Goal: Find contact information: Find contact information

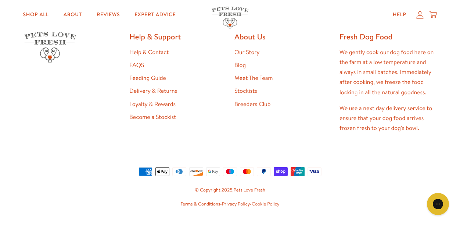
scroll to position [1463, 0]
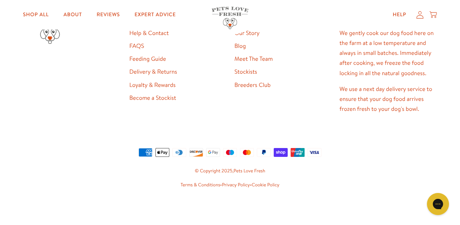
click at [176, 134] on div "Help & Support Help & Contact FAQS Feeding Guide Delivery & Returns Loyalty & R…" at bounding box center [177, 75] width 96 height 125
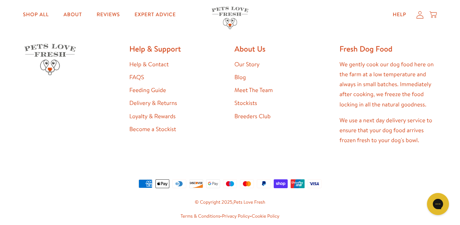
click at [250, 92] on link "Meet The Team" at bounding box center [254, 90] width 38 height 8
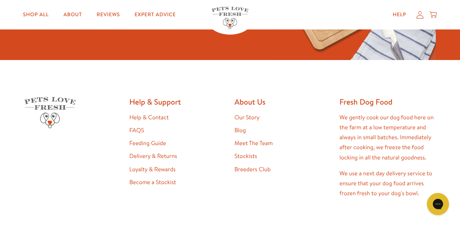
scroll to position [738, 0]
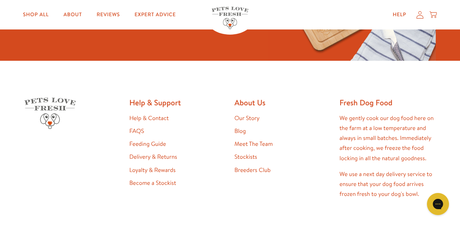
click at [156, 97] on div "Help & Support Help & Contact FAQS Feeding Guide Delivery & Returns Loyalty & R…" at bounding box center [177, 159] width 96 height 125
click at [155, 114] on link "Help & Contact" at bounding box center [148, 118] width 39 height 8
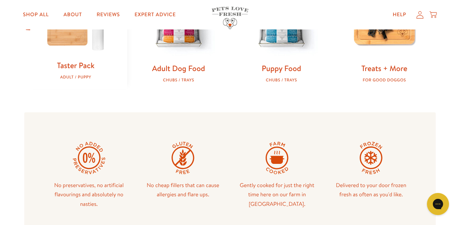
scroll to position [292, 0]
